Goal: Information Seeking & Learning: Learn about a topic

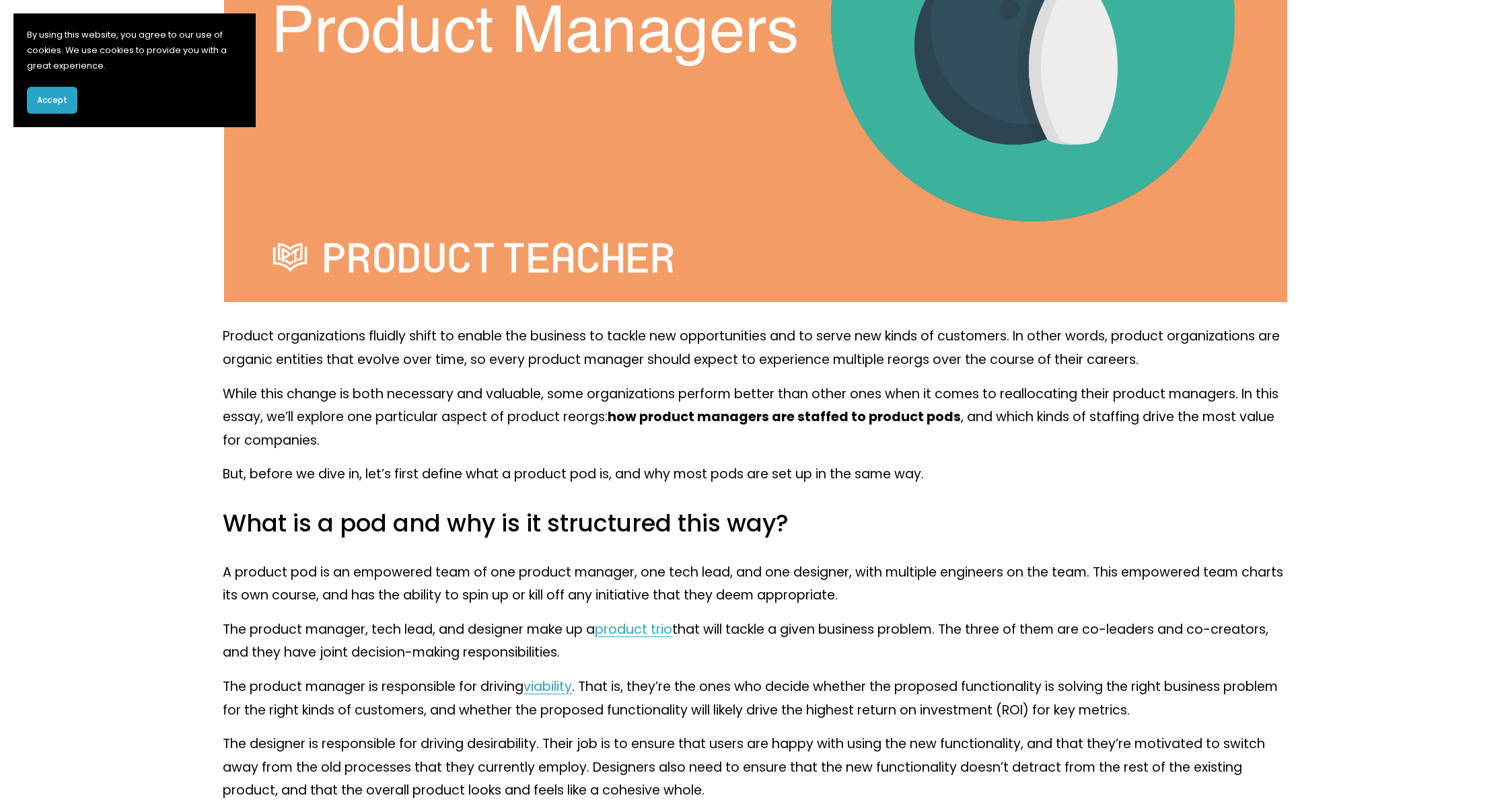
scroll to position [792, 0]
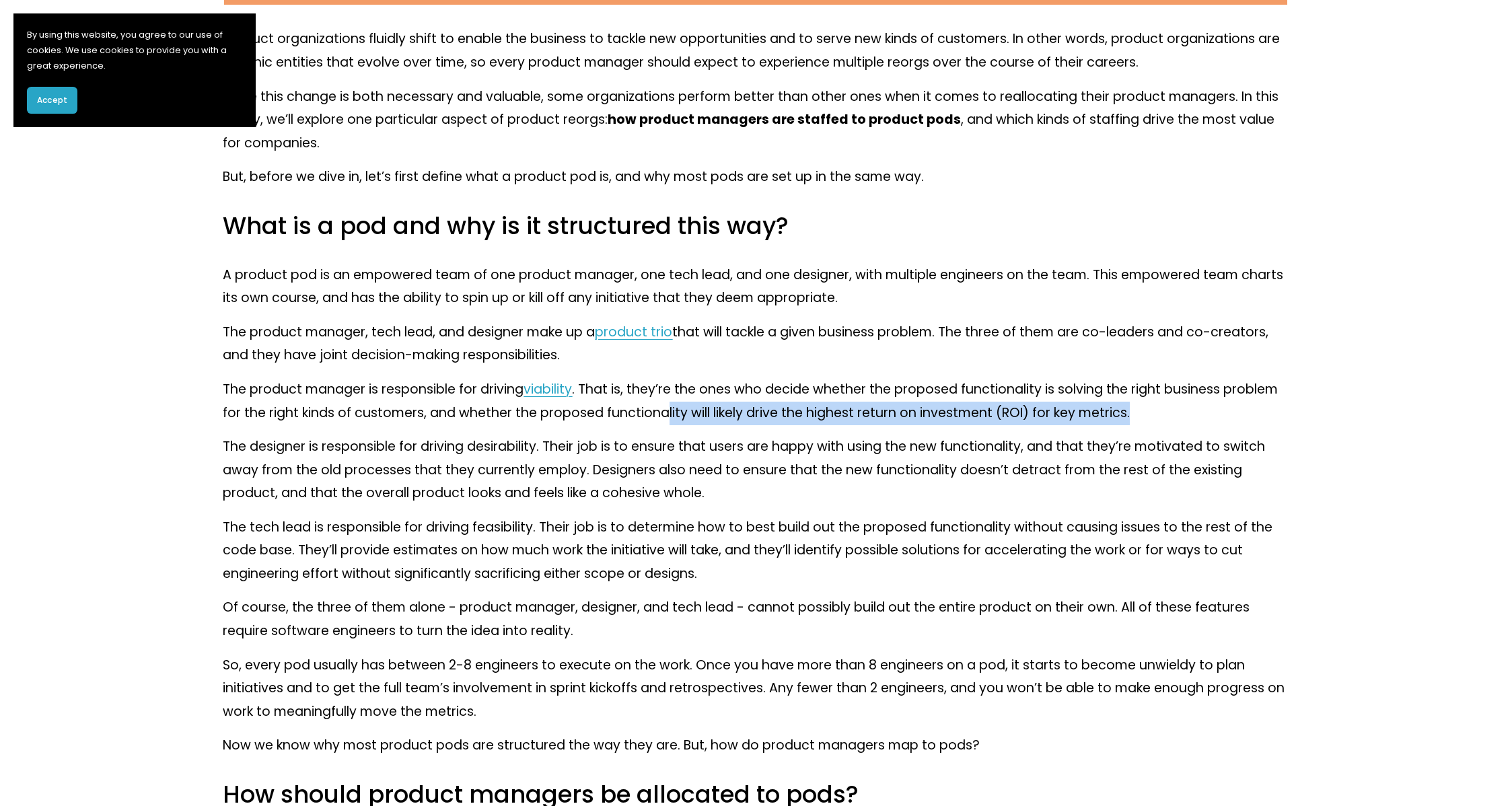
drag, startPoint x: 668, startPoint y: 418, endPoint x: 1143, endPoint y: 418, distance: 475.0
click at [1143, 418] on p "The product manager is responsible for driving viability . That is, they’re the…" at bounding box center [756, 401] width 1066 height 46
click at [1145, 418] on p "The product manager is responsible for driving viability . That is, they’re the…" at bounding box center [756, 401] width 1066 height 46
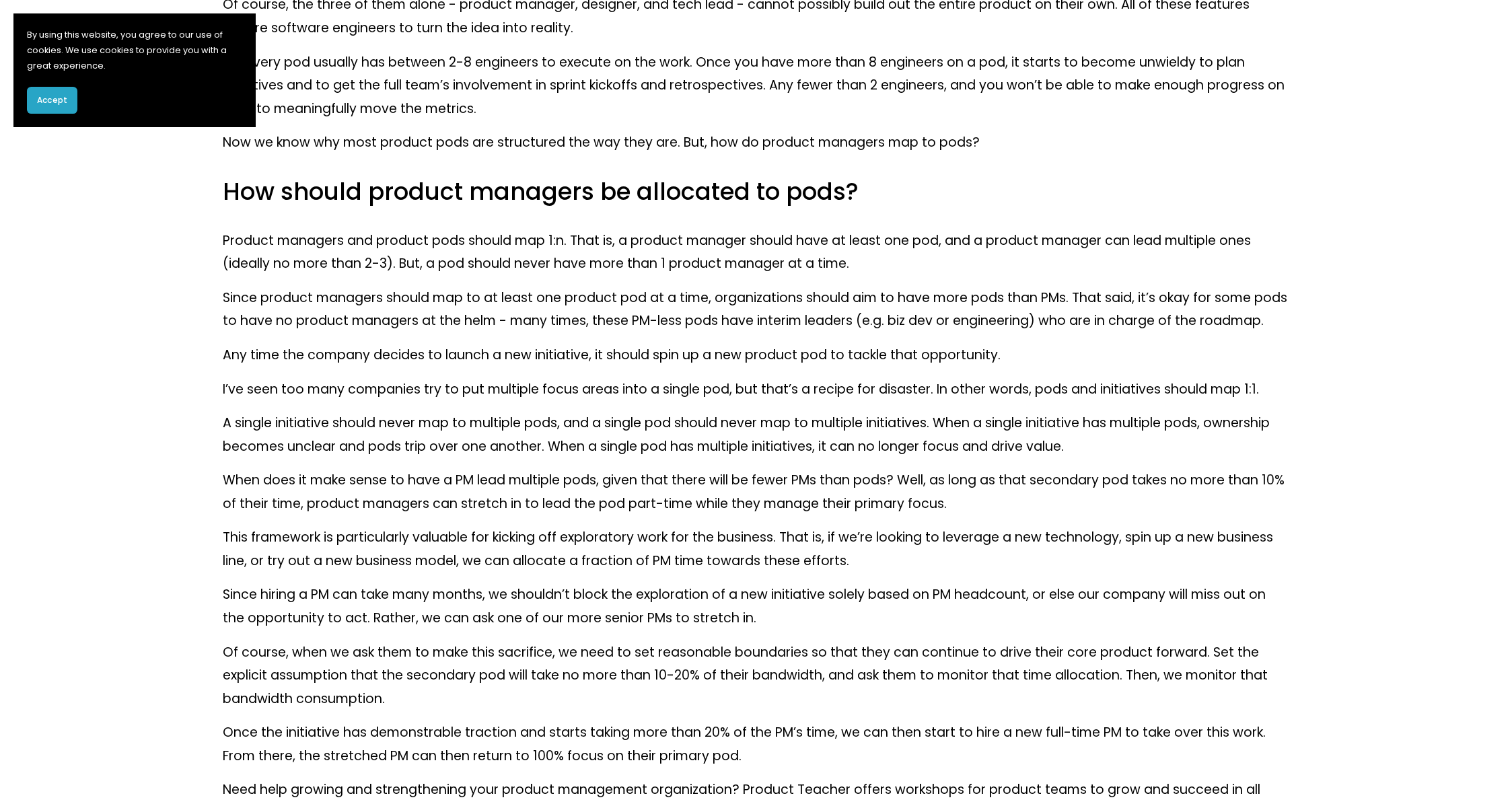
scroll to position [1610, 0]
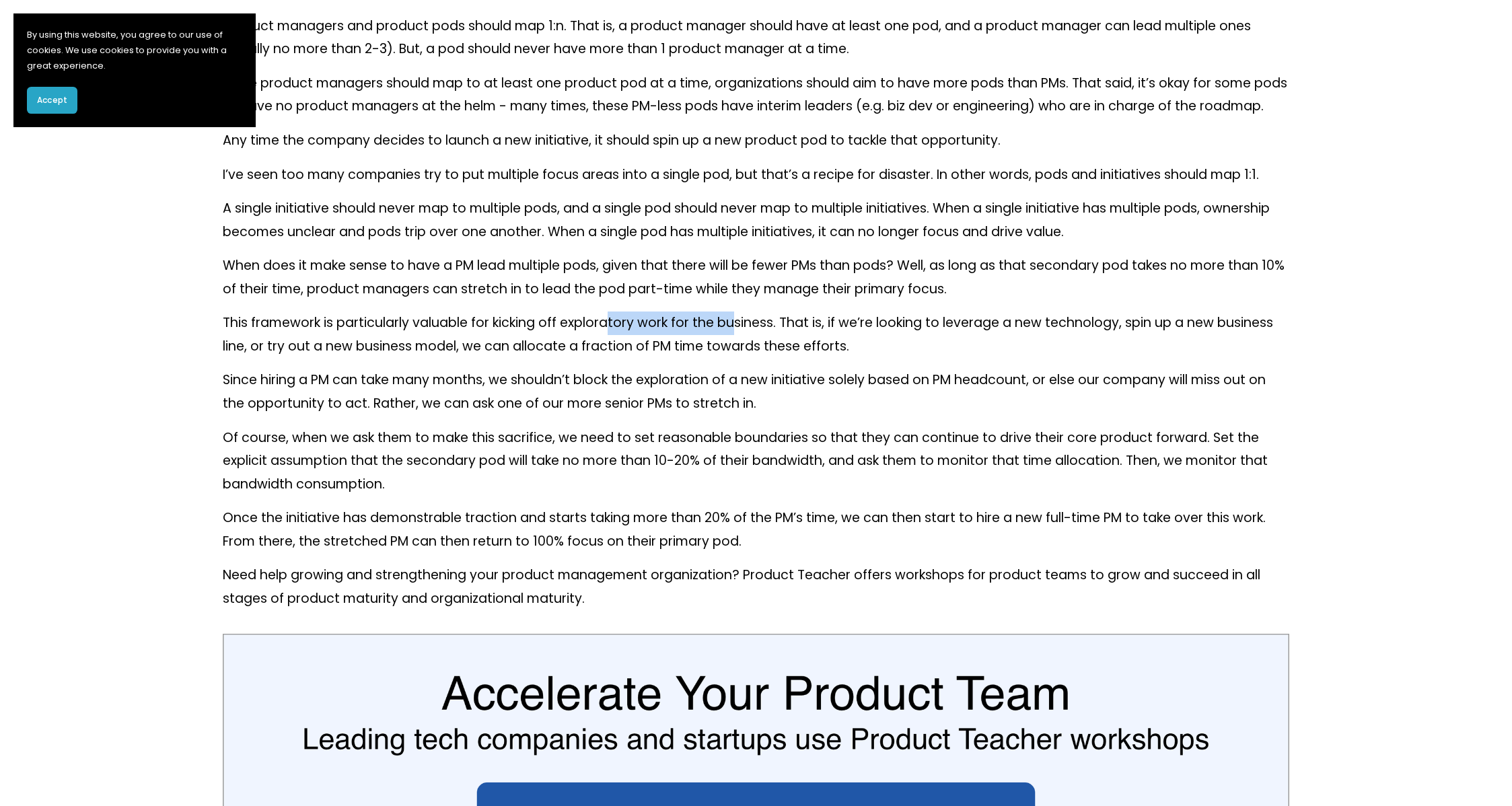
drag, startPoint x: 613, startPoint y: 324, endPoint x: 734, endPoint y: 322, distance: 121.0
click at [734, 322] on p "This framework is particularly valuable for kicking off exploratory work for th…" at bounding box center [756, 334] width 1066 height 46
click at [484, 255] on p "When does it make sense to have a PM lead multiple pods, given that there will …" at bounding box center [756, 277] width 1066 height 46
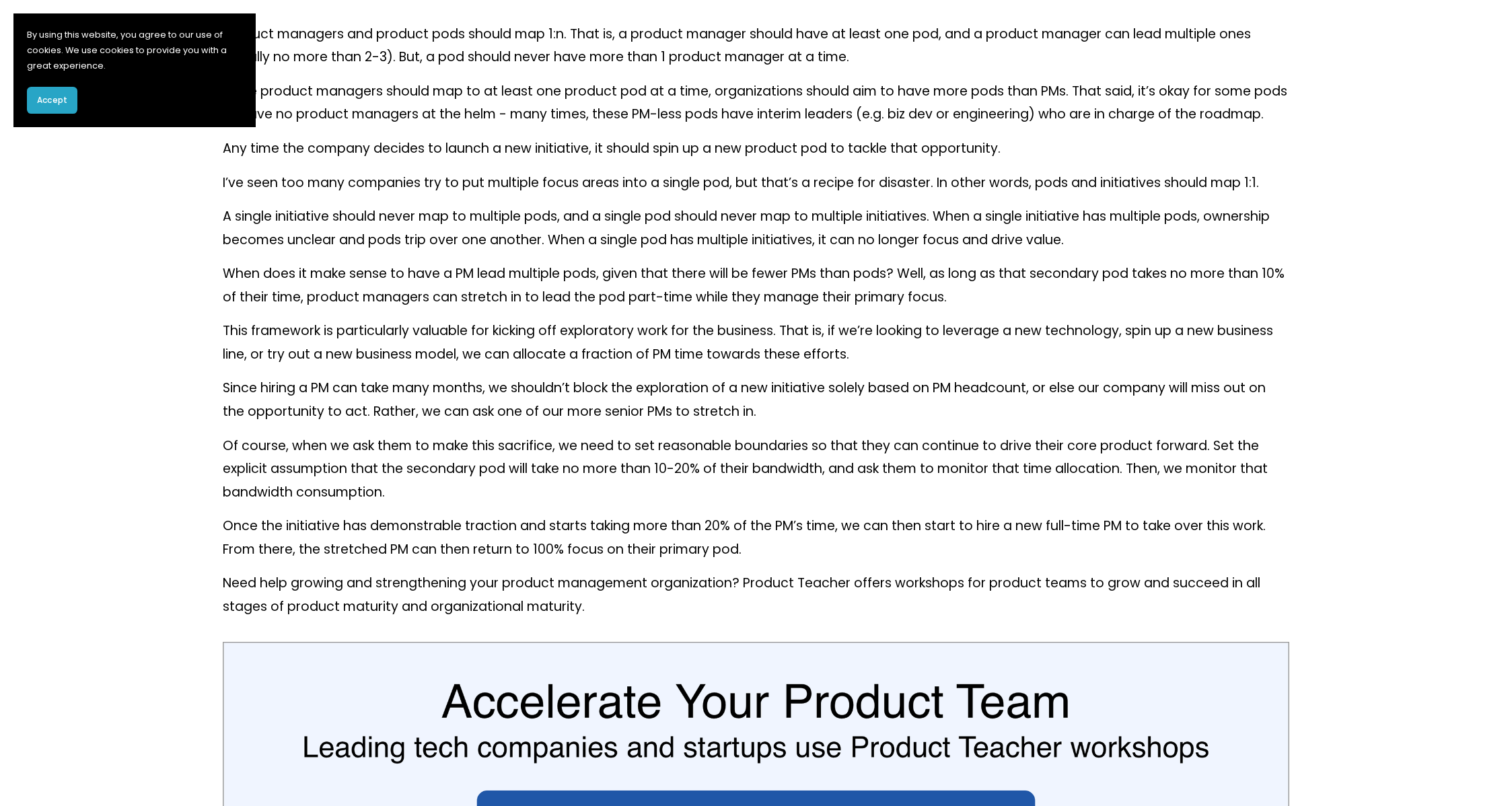
scroll to position [1494, 0]
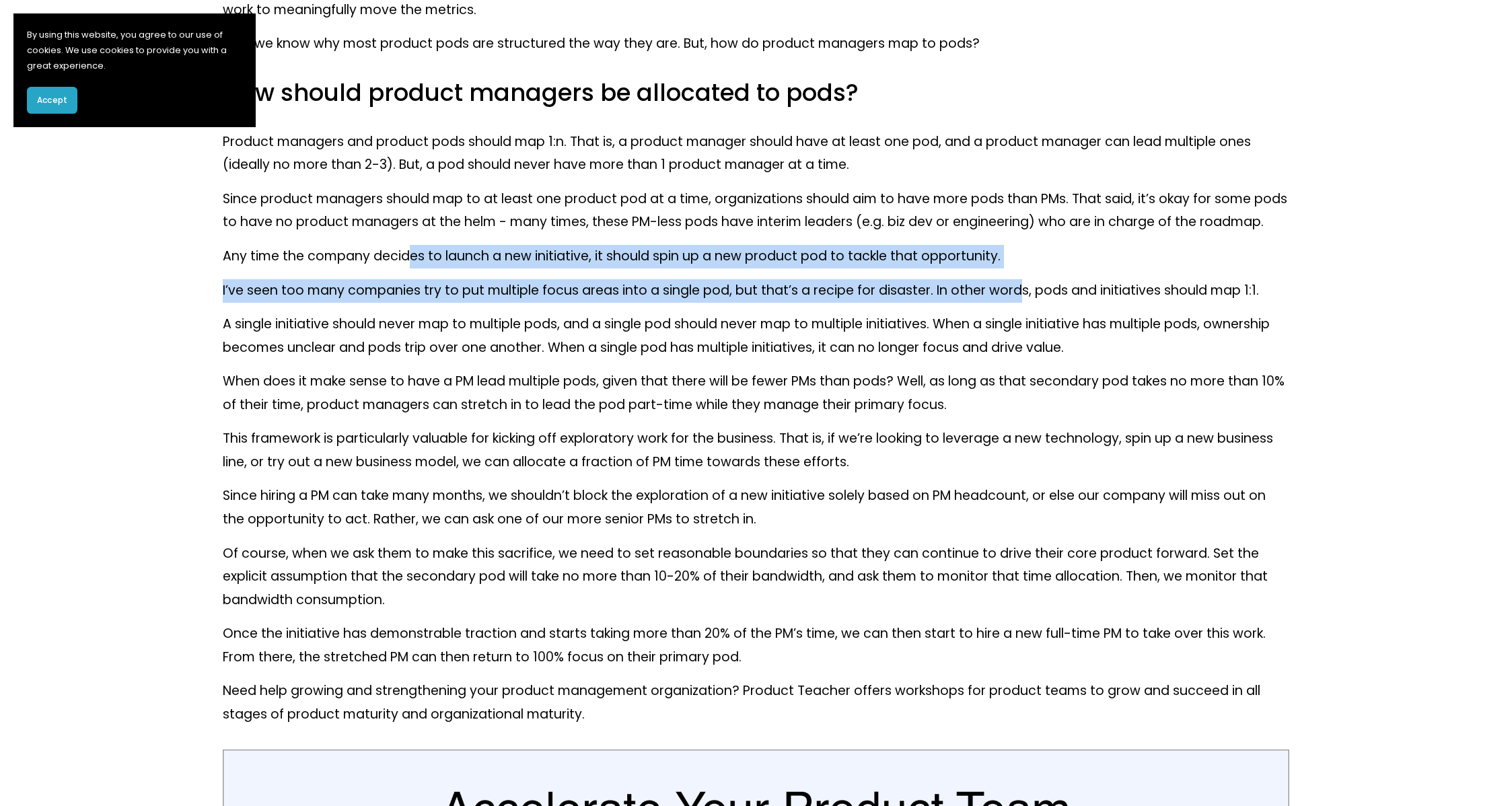
drag, startPoint x: 410, startPoint y: 249, endPoint x: 1017, endPoint y: 291, distance: 608.5
click at [1017, 291] on div "Product organizations fluidly shift to enable the business to tackle new opport…" at bounding box center [756, 26] width 1066 height 1401
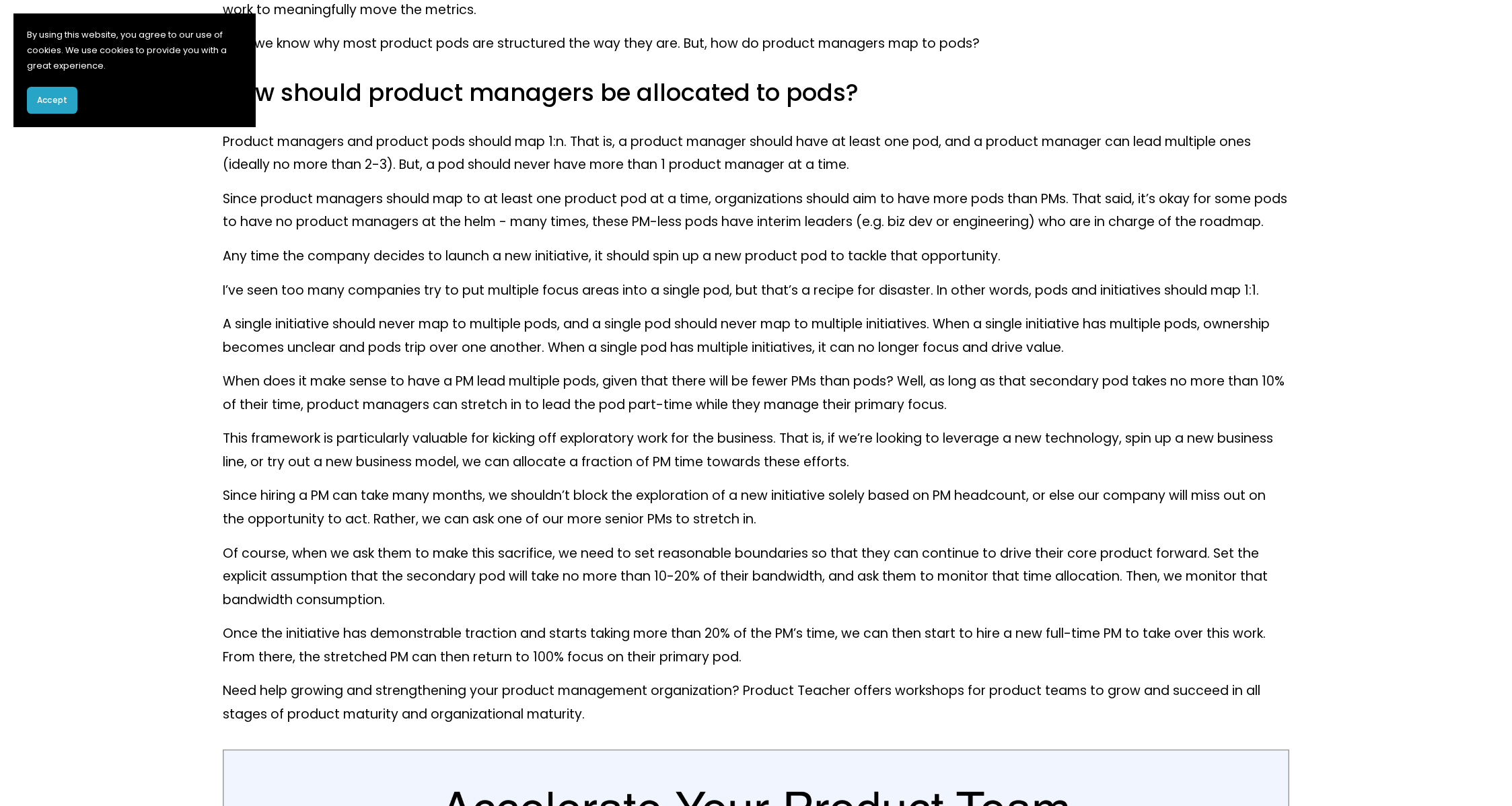
click at [460, 338] on p "A single initiative should never map to multiple pods, and a single pod should …" at bounding box center [756, 336] width 1066 height 46
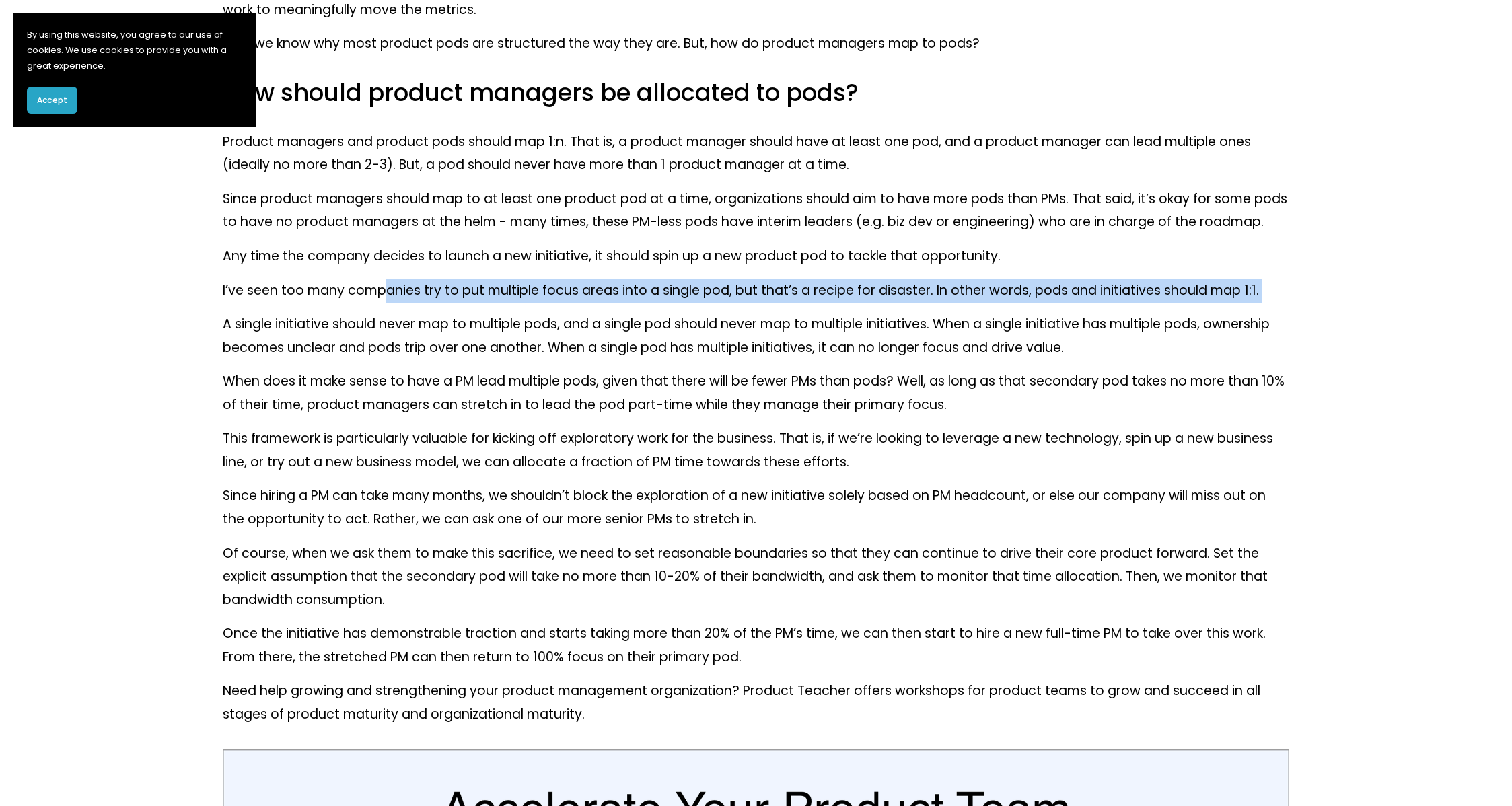
drag, startPoint x: 387, startPoint y: 287, endPoint x: 683, endPoint y: 298, distance: 296.2
click at [693, 311] on div "Product organizations fluidly shift to enable the business to tackle new opport…" at bounding box center [756, 26] width 1066 height 1401
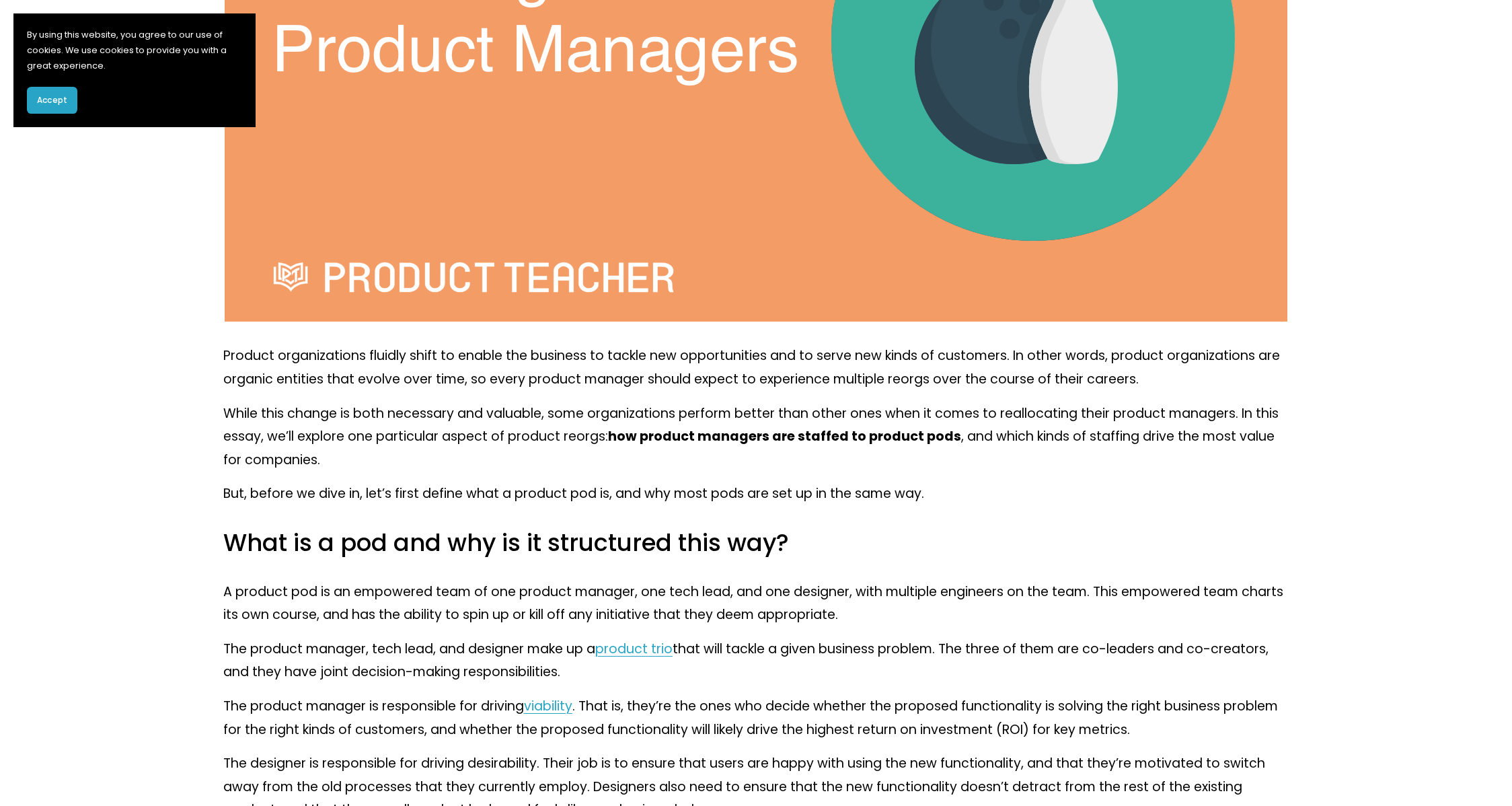
scroll to position [501, 0]
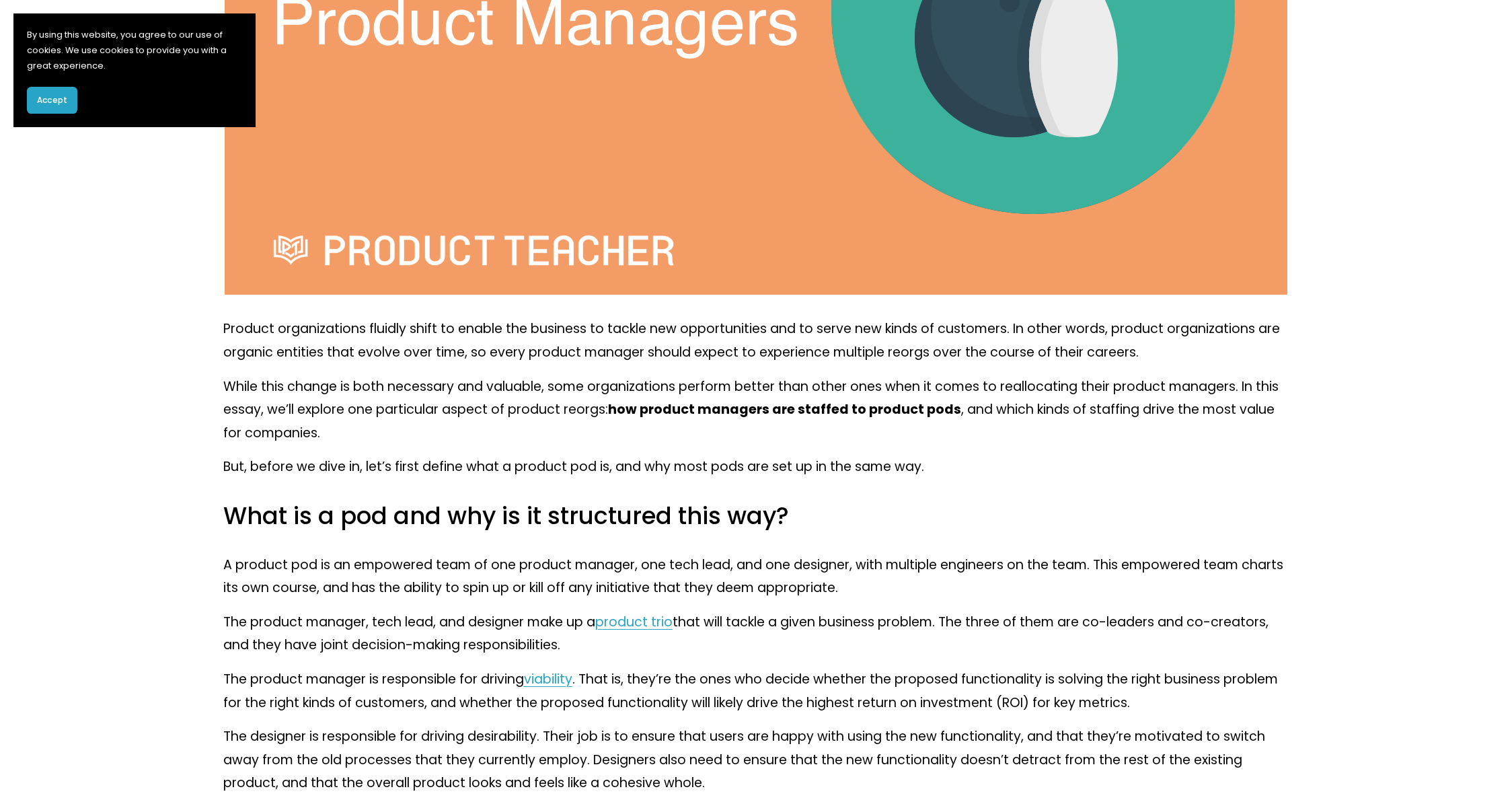
click at [58, 97] on span "Accept" at bounding box center [52, 100] width 30 height 12
